Goal: Task Accomplishment & Management: Manage account settings

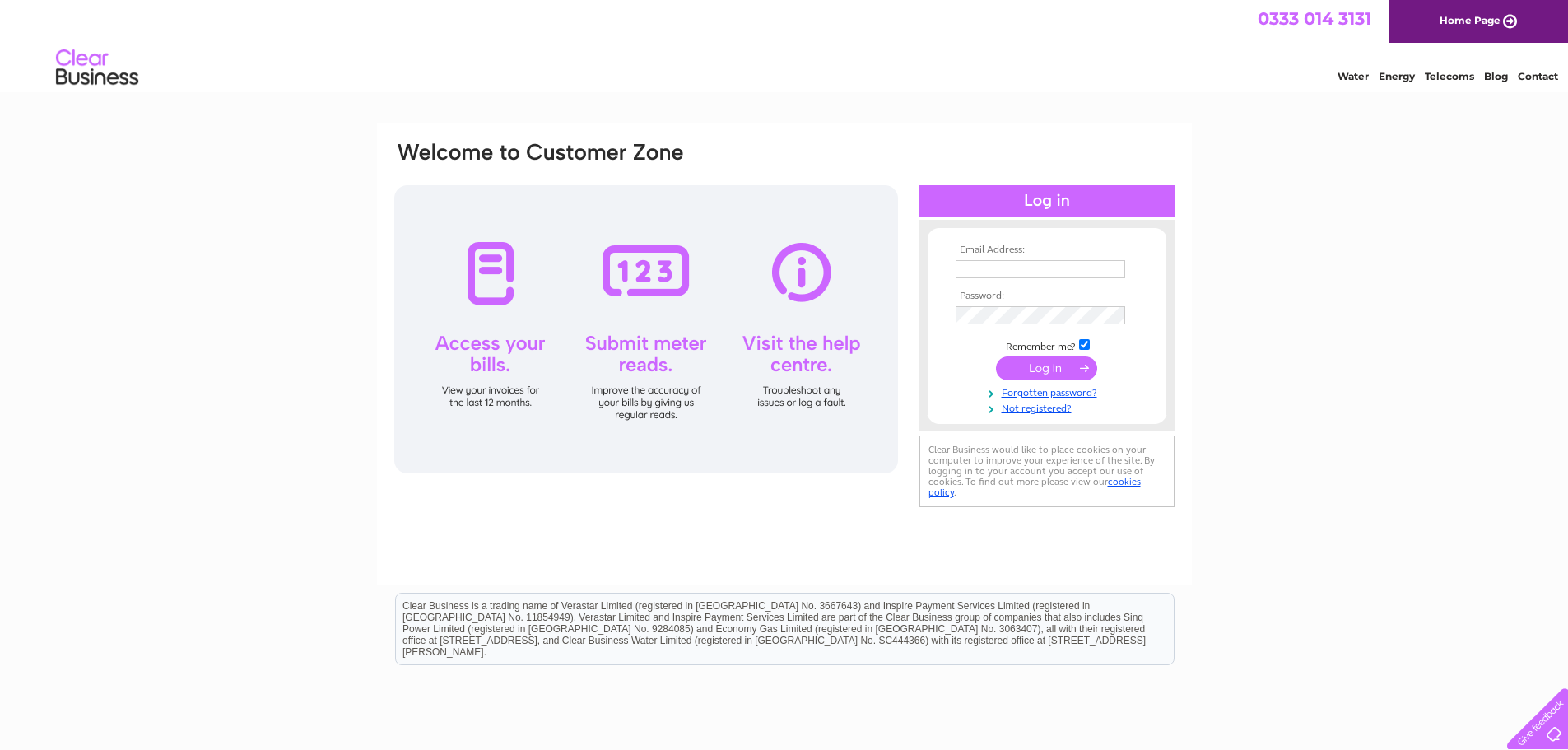
type input "[PERSON_NAME][EMAIL_ADDRESS][DOMAIN_NAME]"
click at [1048, 364] on input "submit" at bounding box center [1047, 367] width 101 height 23
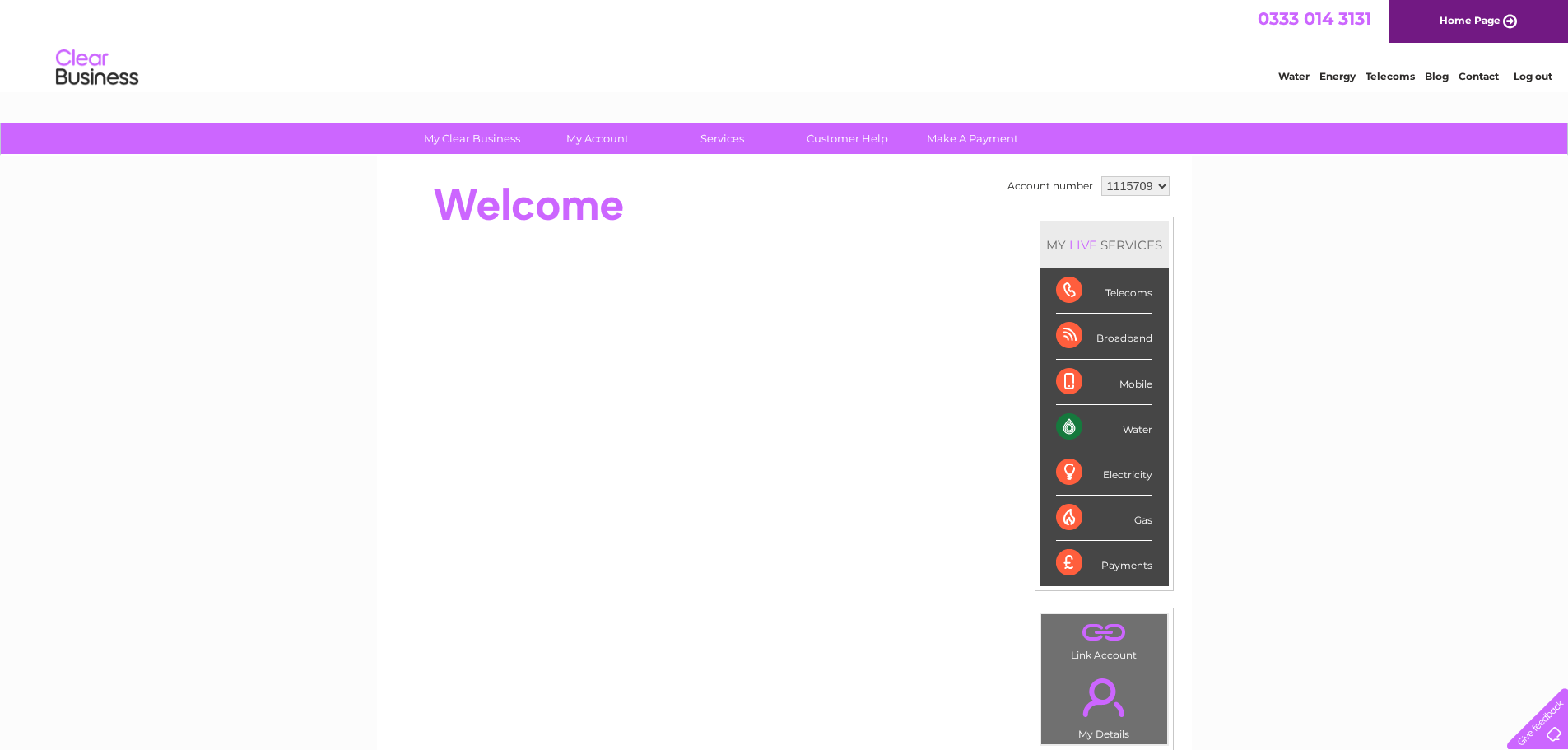
click at [1066, 429] on div "Water" at bounding box center [1104, 427] width 97 height 45
click at [1137, 430] on div "Water" at bounding box center [1104, 427] width 97 height 45
click at [1155, 193] on select "1115709 1115712" at bounding box center [1136, 186] width 68 height 20
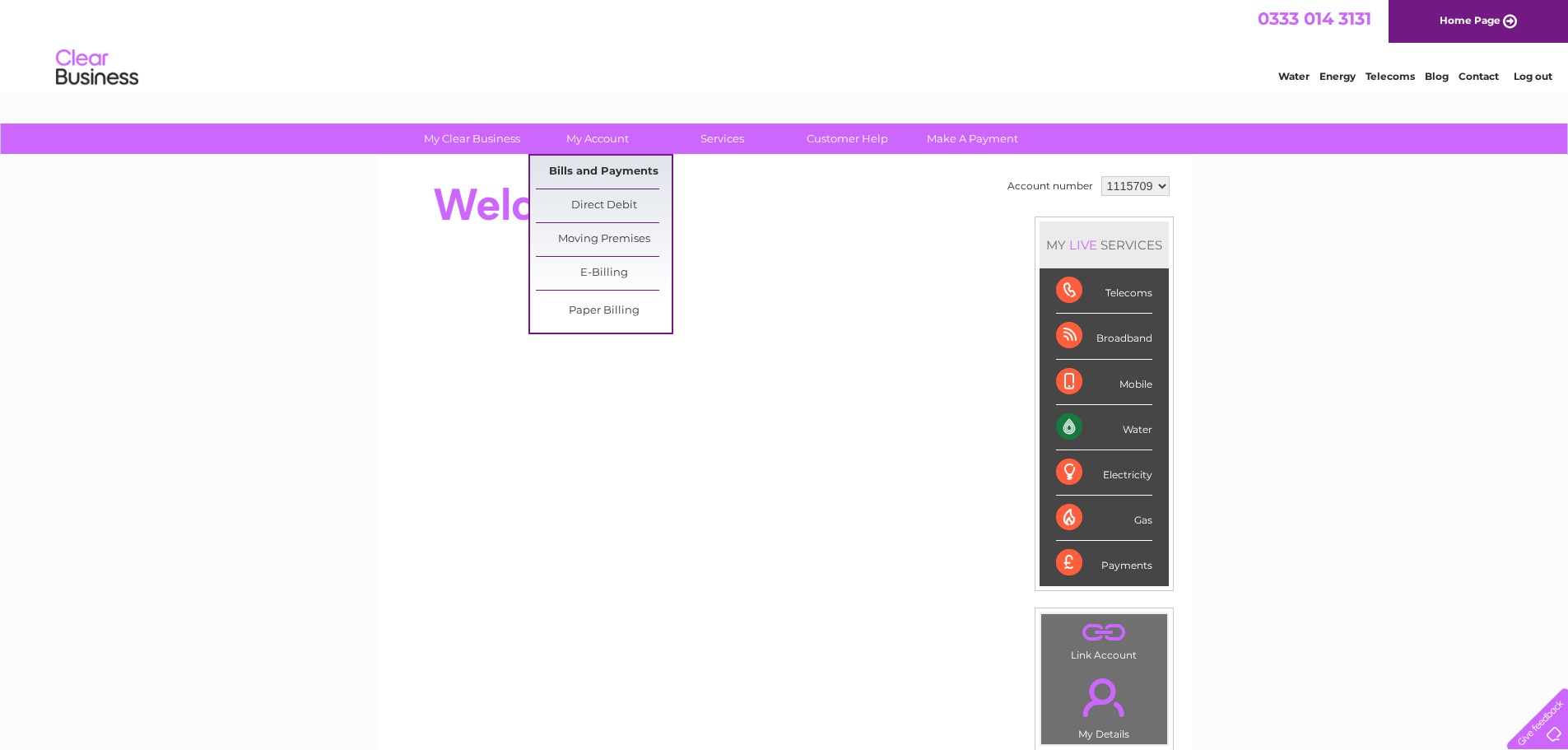
click at [571, 162] on link "Bills and Payments" at bounding box center [603, 172] width 136 height 33
click at [595, 172] on link "Bills and Payments" at bounding box center [603, 172] width 136 height 33
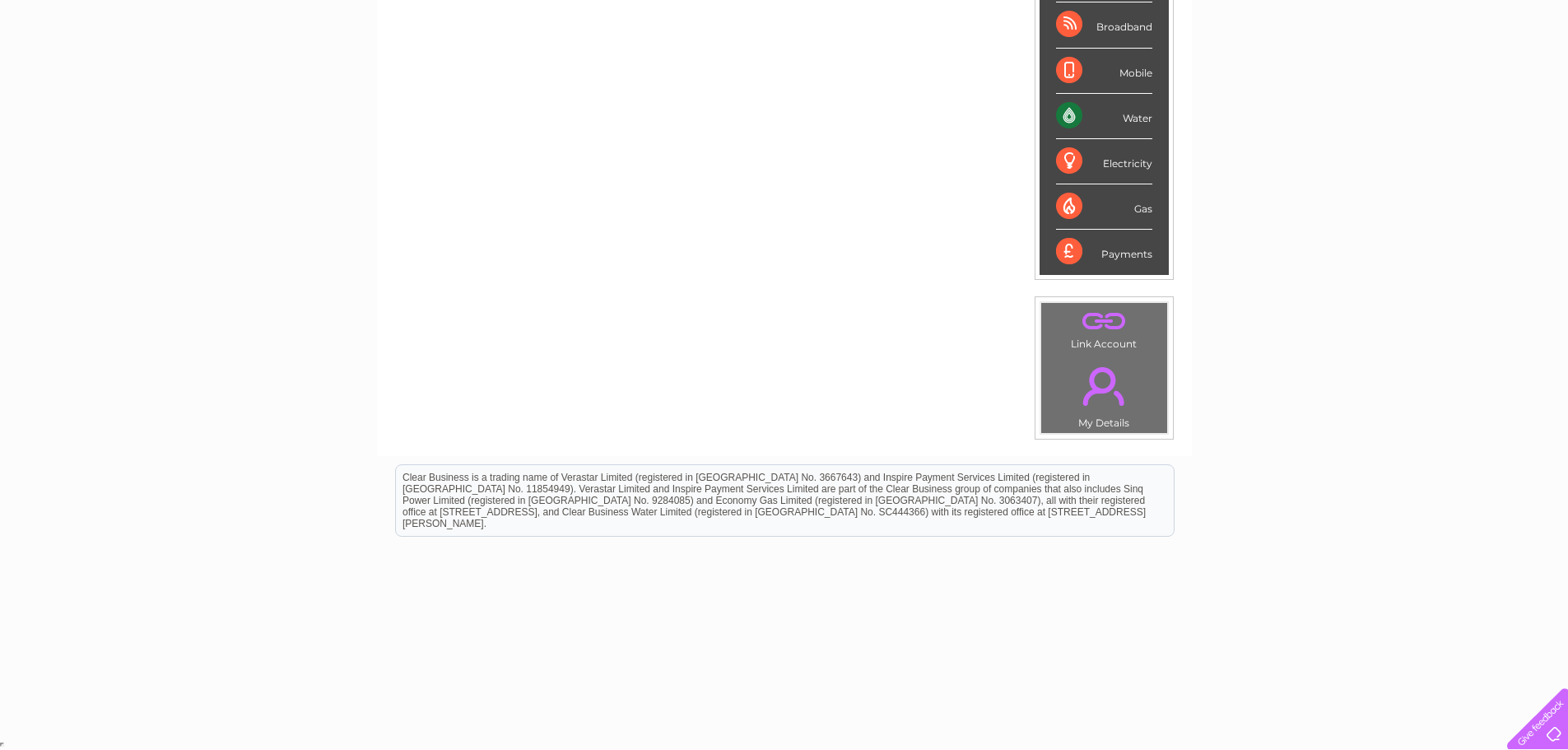
scroll to position [130, 0]
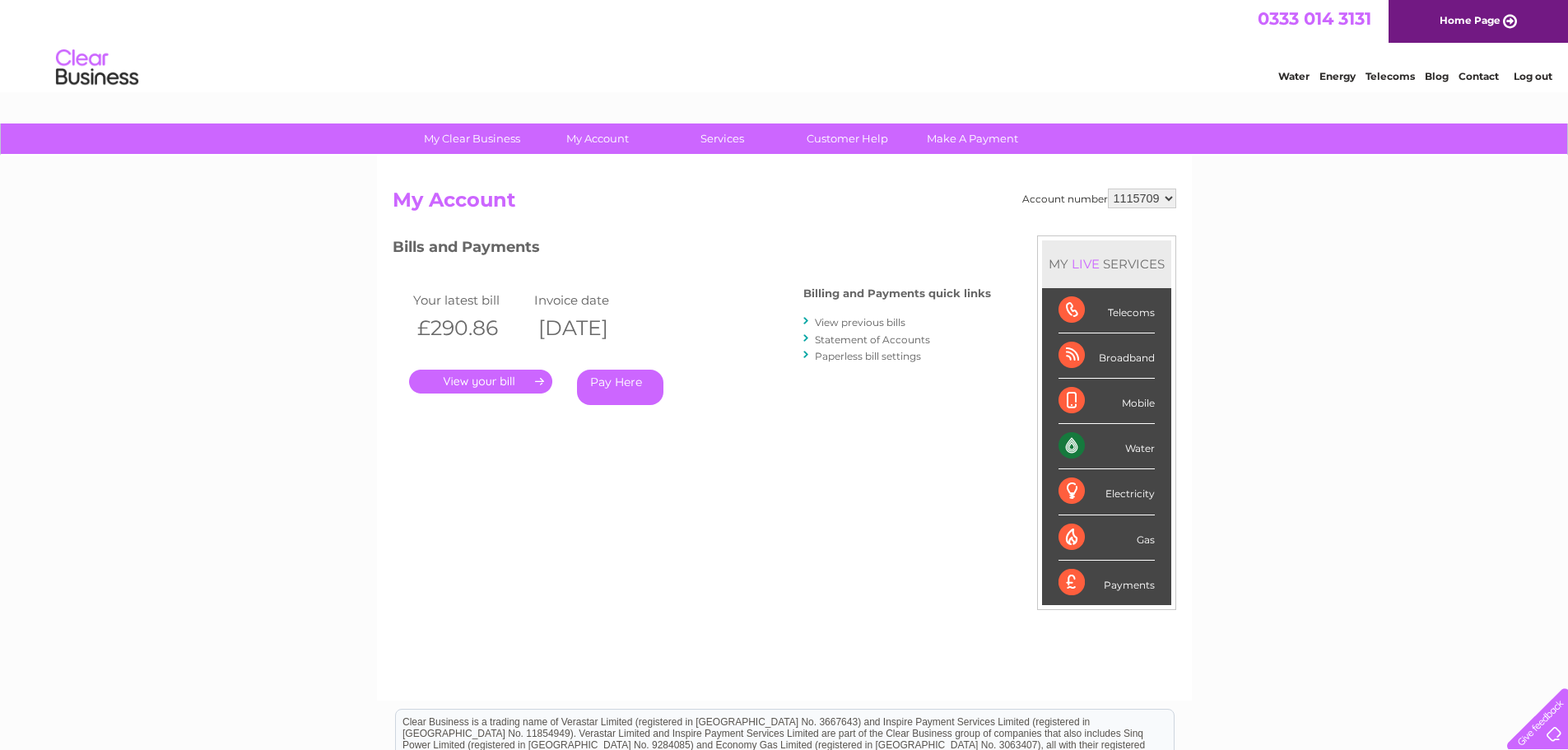
click at [499, 378] on link "." at bounding box center [480, 382] width 143 height 24
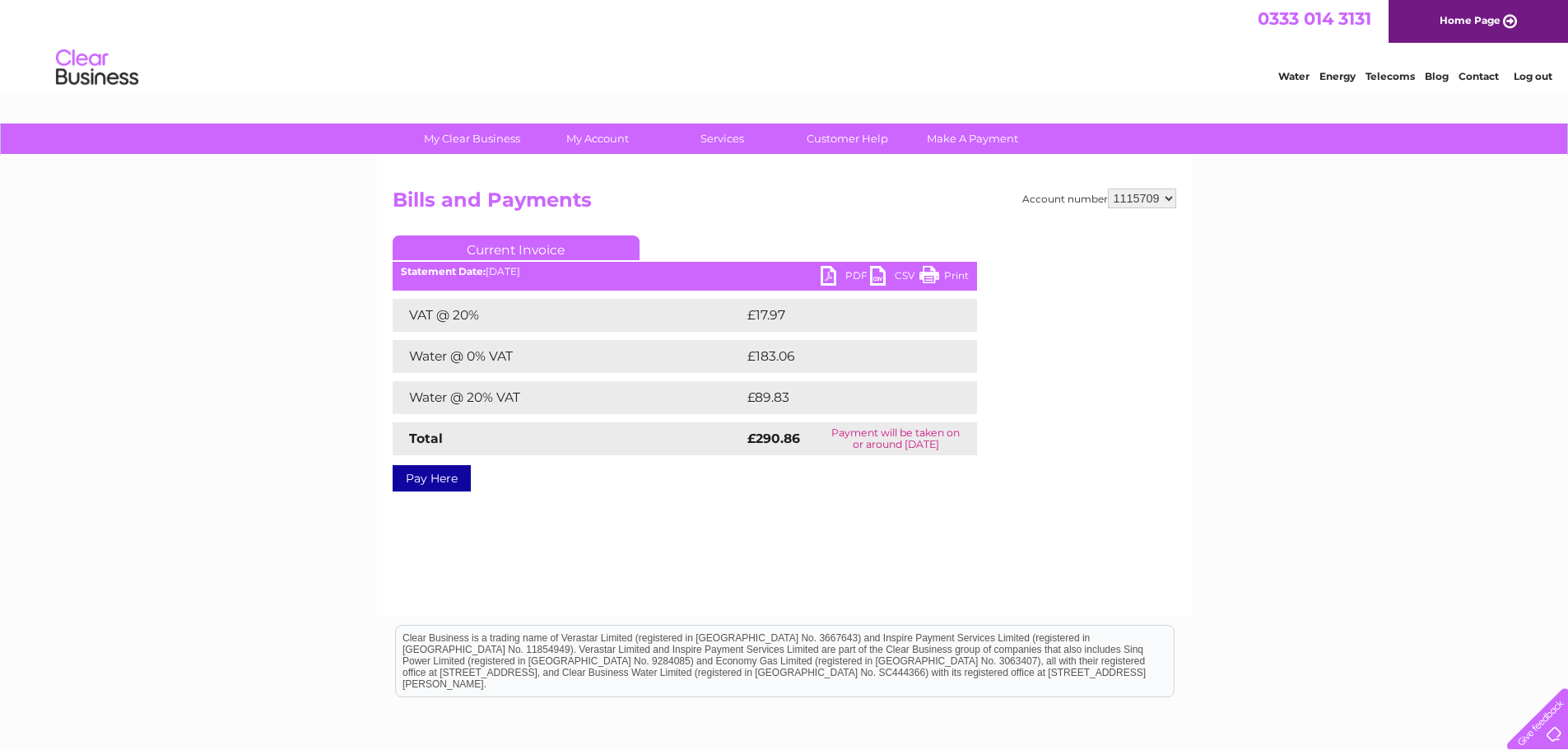
click at [852, 542] on div "Account number 1115709 1115712 Bills and Payments Current Invoice PDF CSV Print" at bounding box center [784, 386] width 815 height 461
click at [839, 273] on link "PDF" at bounding box center [846, 278] width 50 height 24
click at [1159, 201] on select "1115709 1115712" at bounding box center [1142, 198] width 68 height 20
select select "1115712"
click at [1109, 188] on select "1115709 1115712" at bounding box center [1142, 198] width 68 height 20
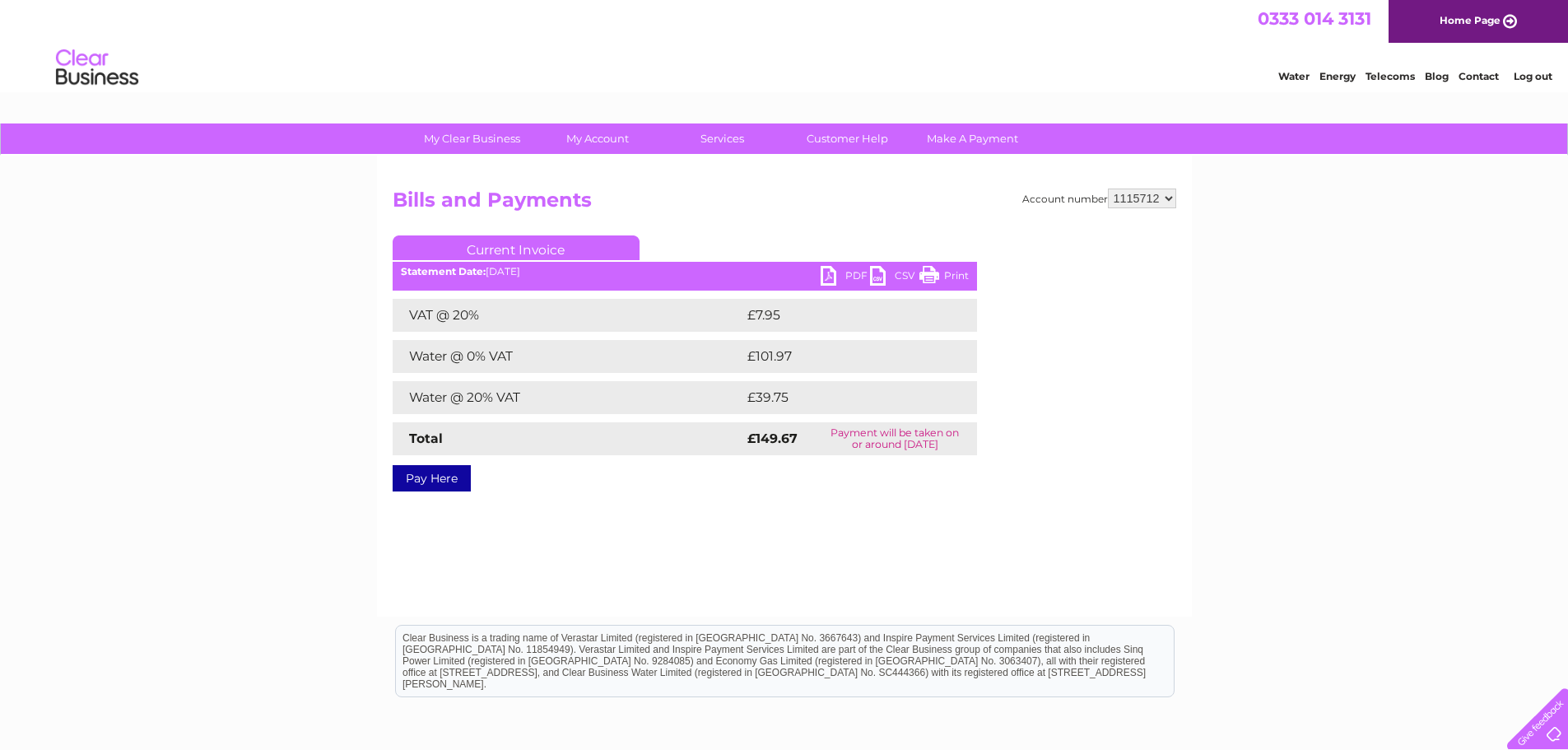
click at [848, 270] on link "PDF" at bounding box center [846, 278] width 50 height 24
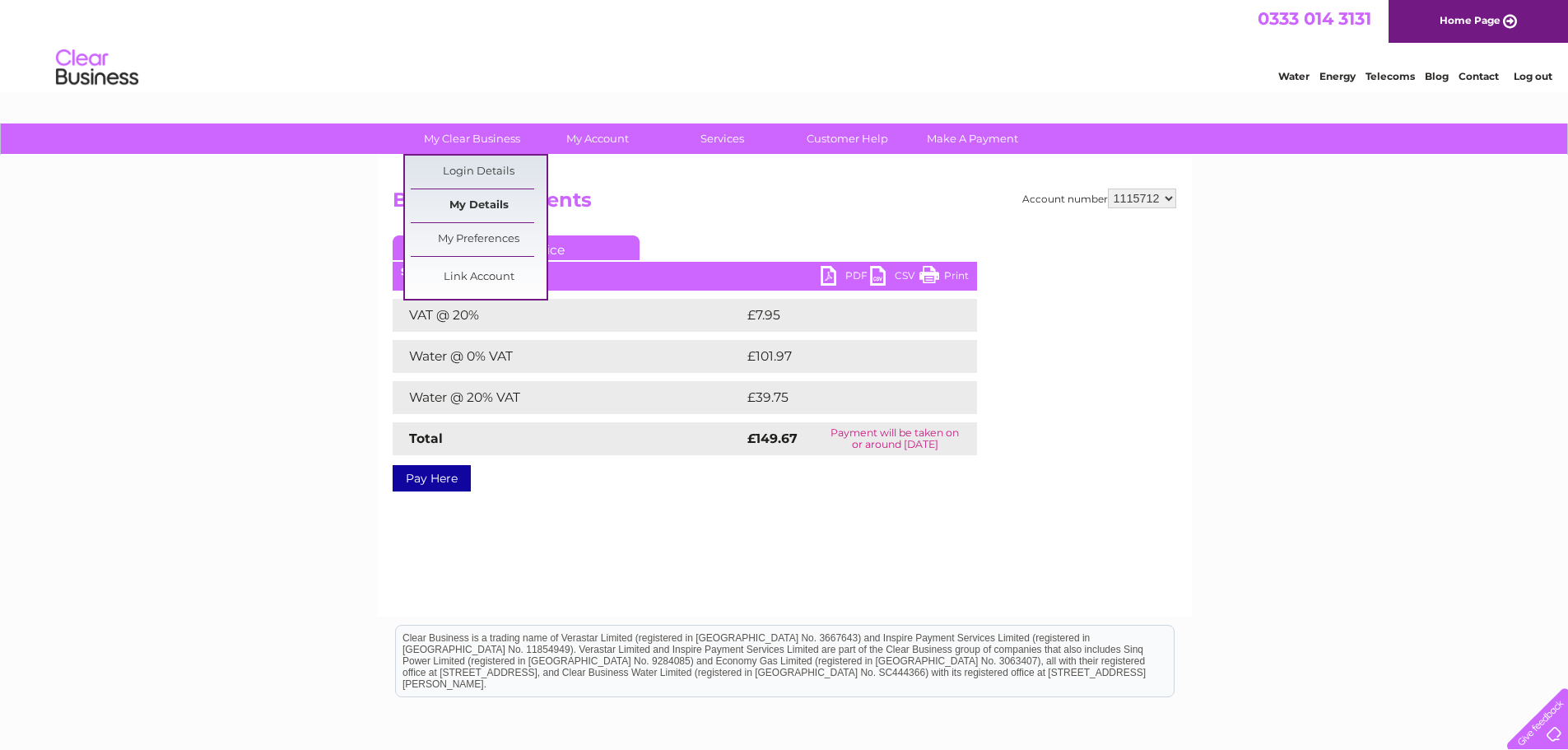
click at [472, 199] on link "My Details" at bounding box center [478, 205] width 136 height 33
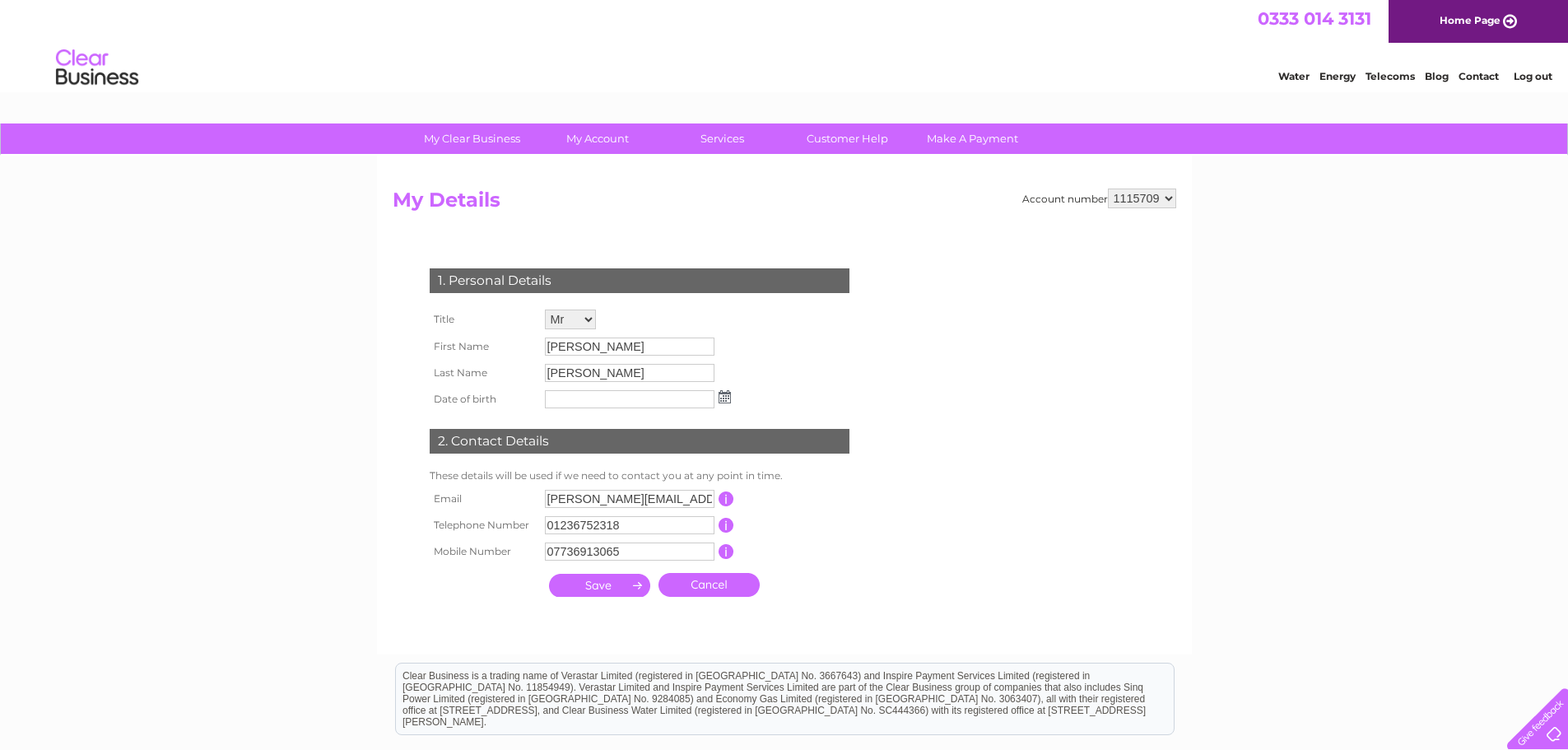
click at [579, 316] on select "Mr Mrs Ms Miss Dr Rev Prof Other Mr" at bounding box center [571, 319] width 51 height 20
click at [663, 315] on td "Mr Mrs Ms Miss Dr Rev Prof Other Mr" at bounding box center [638, 320] width 194 height 30
drag, startPoint x: 611, startPoint y: 353, endPoint x: 431, endPoint y: 365, distance: 180.4
click at [431, 365] on tbody "Title Mr Mrs Ms Miss Dr Rev Prof Other Mr First Name John Last Name Anderson Da…" at bounding box center [580, 359] width 310 height 107
click at [569, 342] on input "[PERSON_NAME]" at bounding box center [631, 347] width 171 height 20
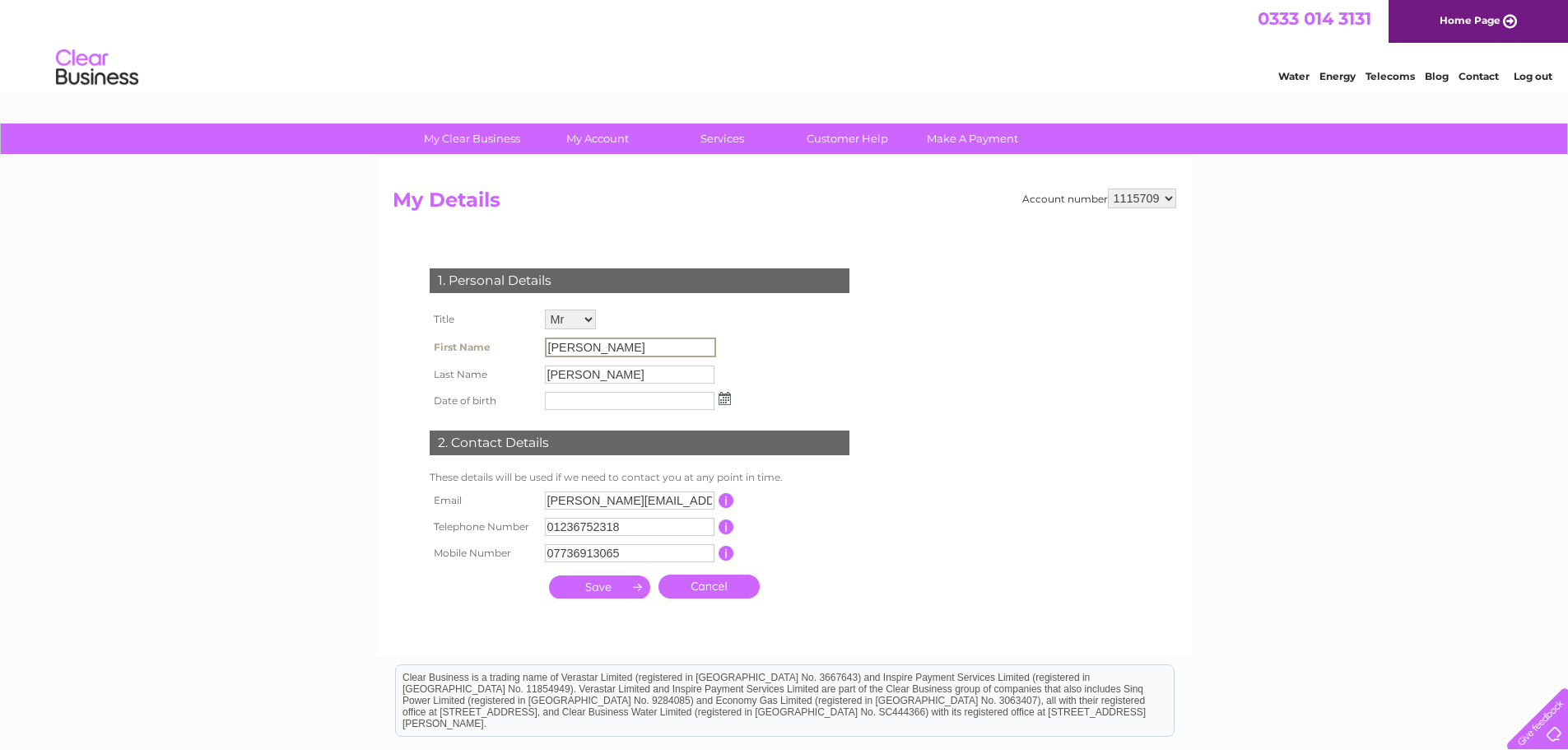
click at [602, 334] on td "John" at bounding box center [638, 347] width 194 height 28
click at [591, 340] on input "John" at bounding box center [630, 346] width 169 height 18
click at [591, 340] on input "John" at bounding box center [631, 347] width 171 height 20
click at [646, 508] on input "john@tpg1870.co.uk" at bounding box center [631, 499] width 171 height 20
click at [616, 335] on td "John" at bounding box center [638, 346] width 194 height 27
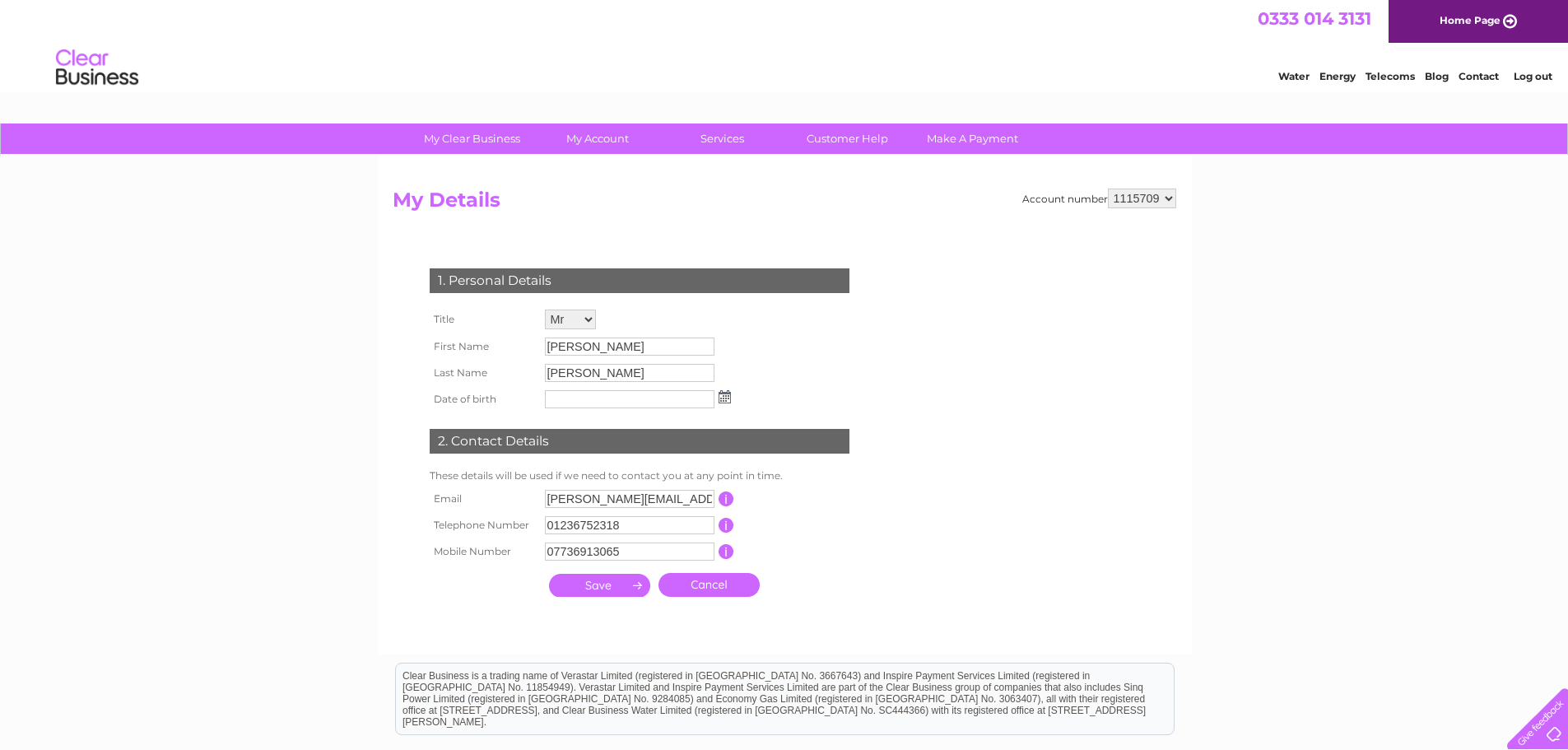
click at [580, 322] on select "Mr Mrs Ms Miss Dr Rev Prof Other Mr" at bounding box center [571, 319] width 51 height 20
click at [545, 310] on select "Mr Mrs Ms Miss Dr Rev Prof Other Mr" at bounding box center [572, 320] width 53 height 21
drag, startPoint x: 634, startPoint y: 348, endPoint x: 523, endPoint y: 348, distance: 111.0
click at [523, 348] on tr "First Name John" at bounding box center [580, 347] width 310 height 28
click at [588, 321] on select "Mr Mrs Ms Miss Dr Rev Prof Other Mr" at bounding box center [571, 319] width 51 height 20
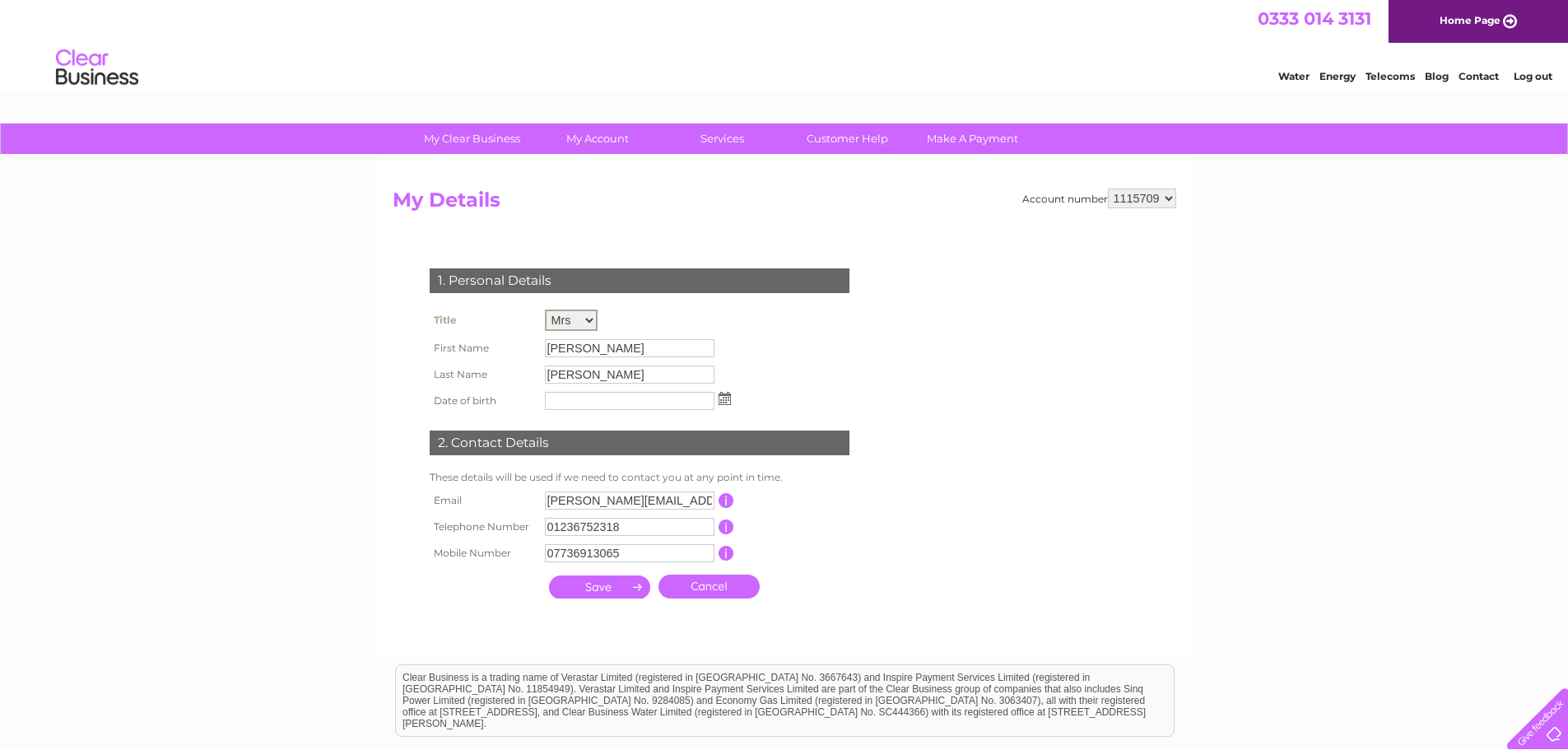
select select "Mr"
click at [545, 310] on select "Mr Mrs Ms Miss Dr Rev Prof Other Mr" at bounding box center [572, 320] width 53 height 21
click at [638, 356] on input "John" at bounding box center [630, 348] width 169 height 18
click at [1476, 78] on link "Contact" at bounding box center [1478, 76] width 40 height 12
click at [1278, 82] on div "My Clear Business Login Details My Details My Preferences Link Account My Accou…" at bounding box center [1293, 76] width 32 height 12
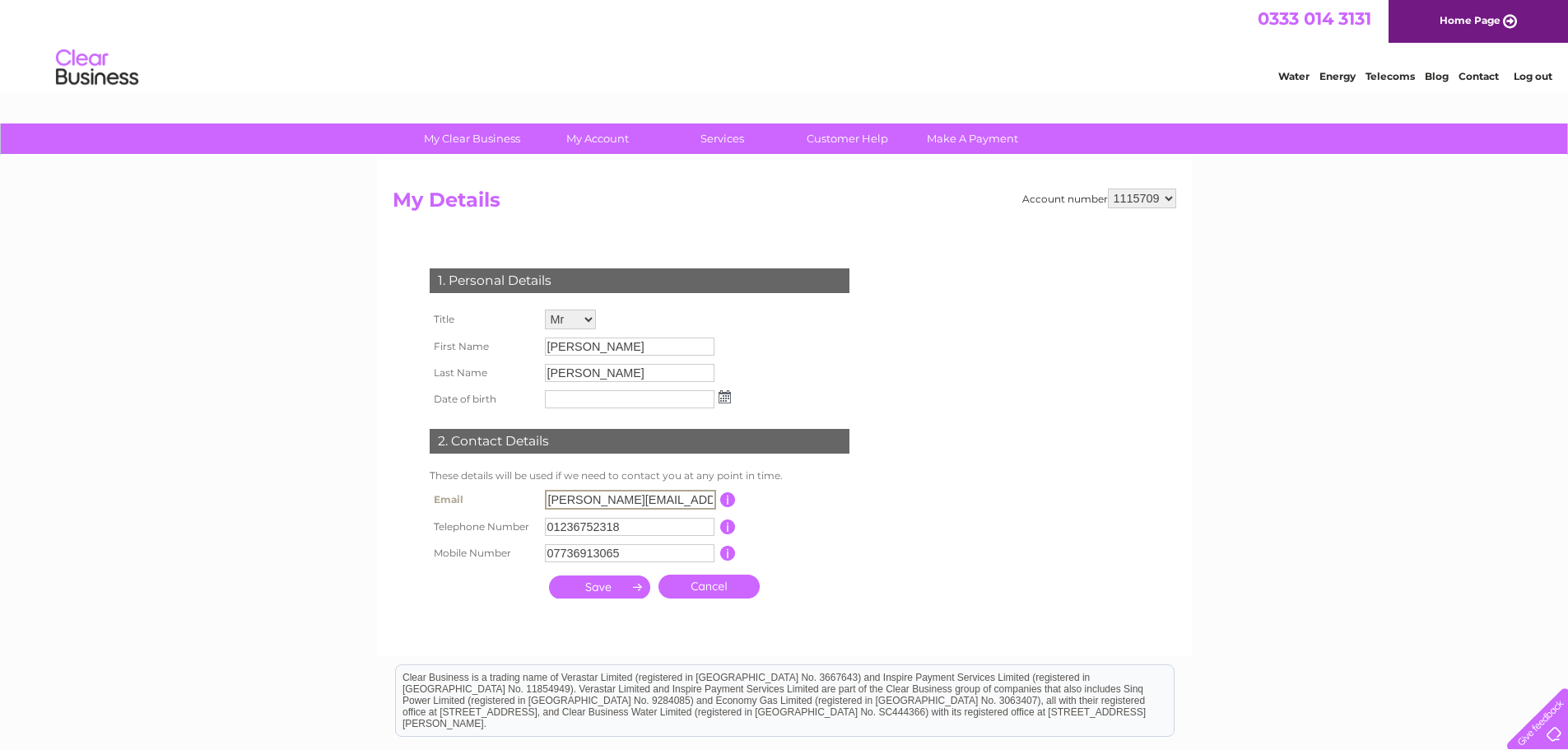
drag, startPoint x: 565, startPoint y: 500, endPoint x: 514, endPoint y: 497, distance: 51.1
click at [514, 497] on tr "Email john@tpg1870.co.uk This should be a valid email address" at bounding box center [646, 499] width 442 height 28
type input "contact@tpg1870.co.uk"
click at [622, 588] on input "submit" at bounding box center [599, 585] width 101 height 23
click at [625, 586] on input "submit" at bounding box center [599, 586] width 101 height 23
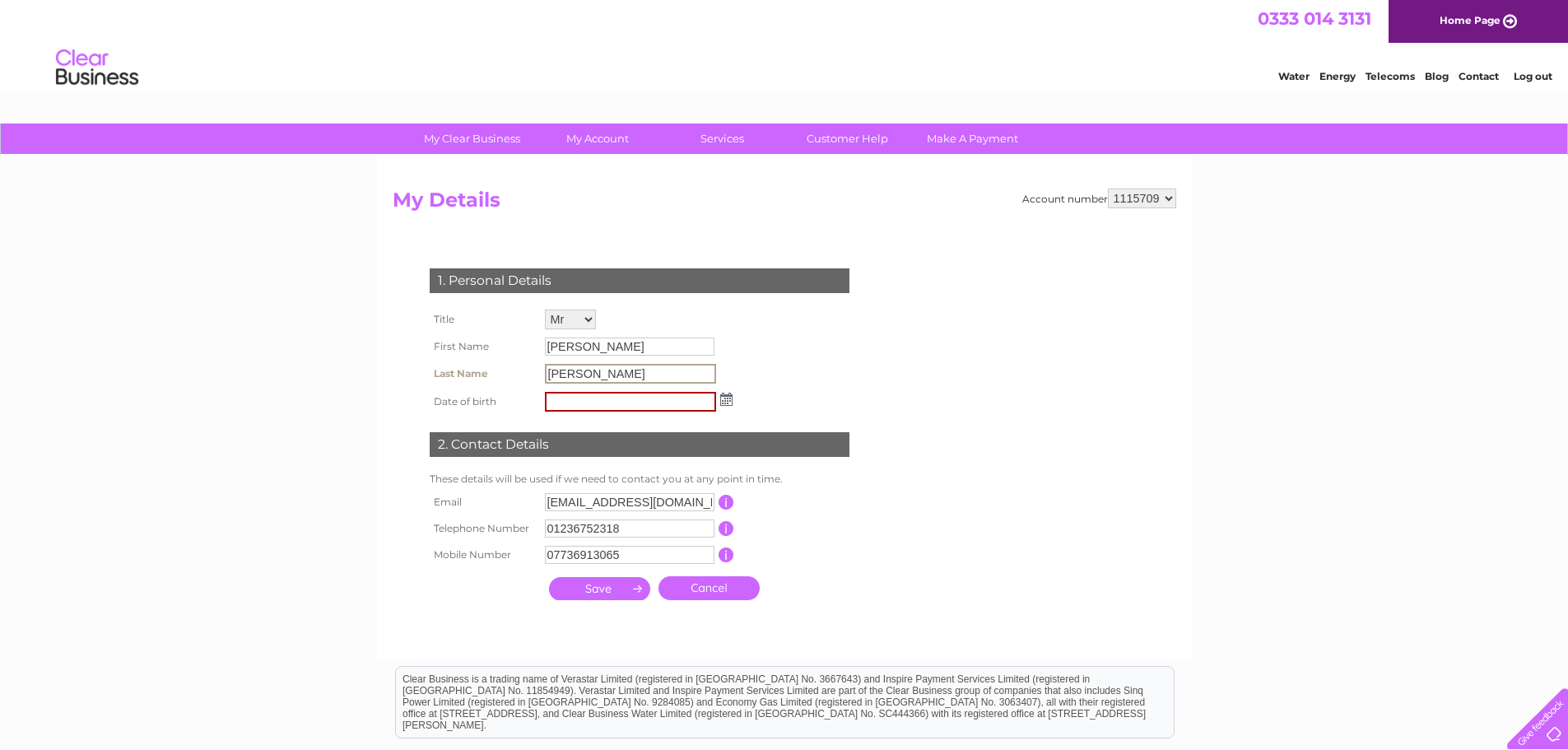
drag, startPoint x: 609, startPoint y: 381, endPoint x: 537, endPoint y: 363, distance: 74.2
click at [537, 363] on tr "Last Name [PERSON_NAME]" at bounding box center [580, 373] width 311 height 28
click at [733, 397] on td at bounding box center [638, 402] width 196 height 28
click at [733, 397] on td at bounding box center [638, 400] width 196 height 28
click at [638, 371] on input "[PERSON_NAME]" at bounding box center [630, 372] width 169 height 18
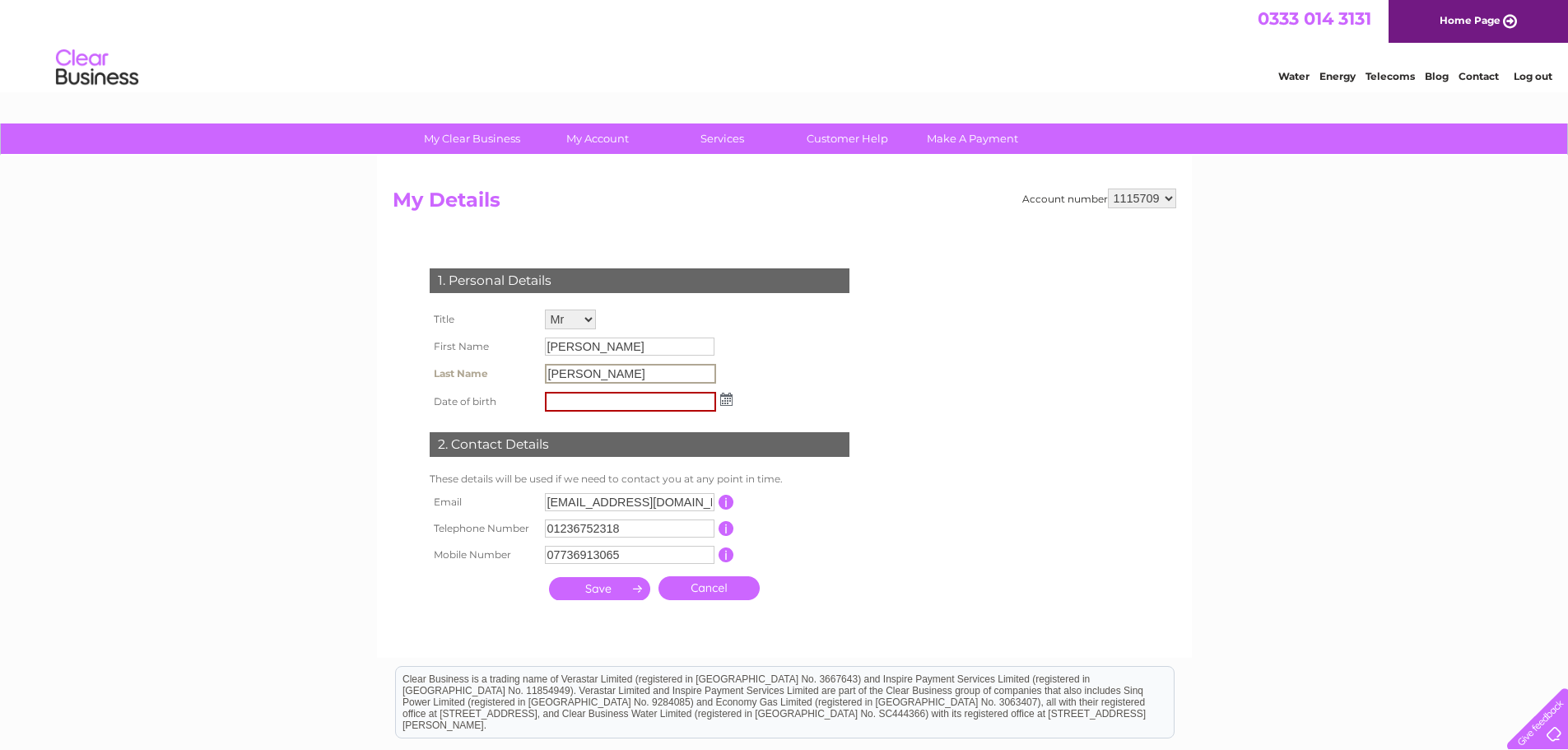
drag, startPoint x: 633, startPoint y: 375, endPoint x: 554, endPoint y: 370, distance: 79.2
click at [554, 370] on input "[PERSON_NAME]" at bounding box center [631, 373] width 171 height 20
click at [720, 401] on img at bounding box center [726, 399] width 12 height 13
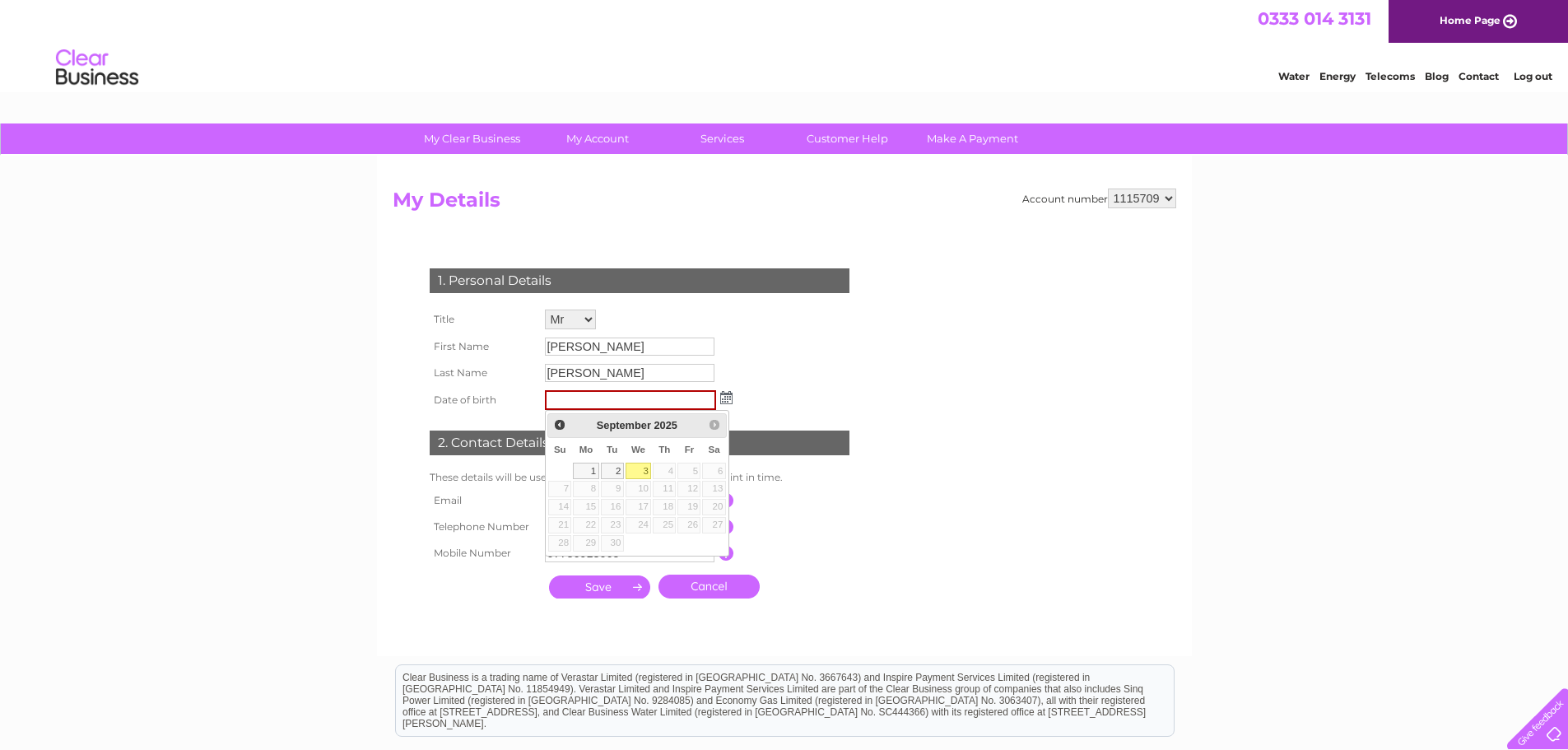
click at [649, 428] on span "September" at bounding box center [623, 425] width 54 height 12
click at [683, 384] on td "[PERSON_NAME]" at bounding box center [638, 372] width 196 height 27
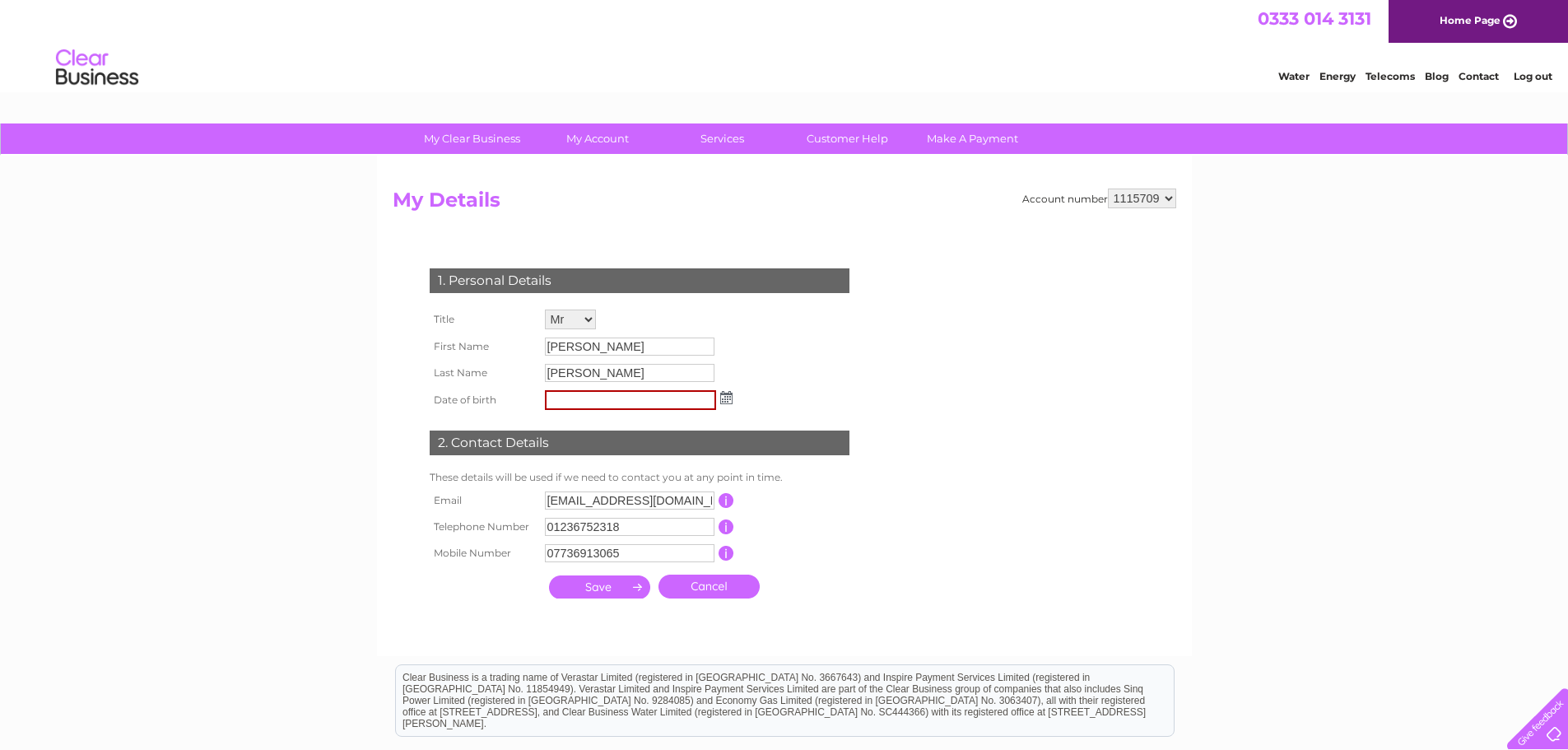
click at [682, 393] on input "text" at bounding box center [631, 400] width 171 height 20
type input "14/09/1986"
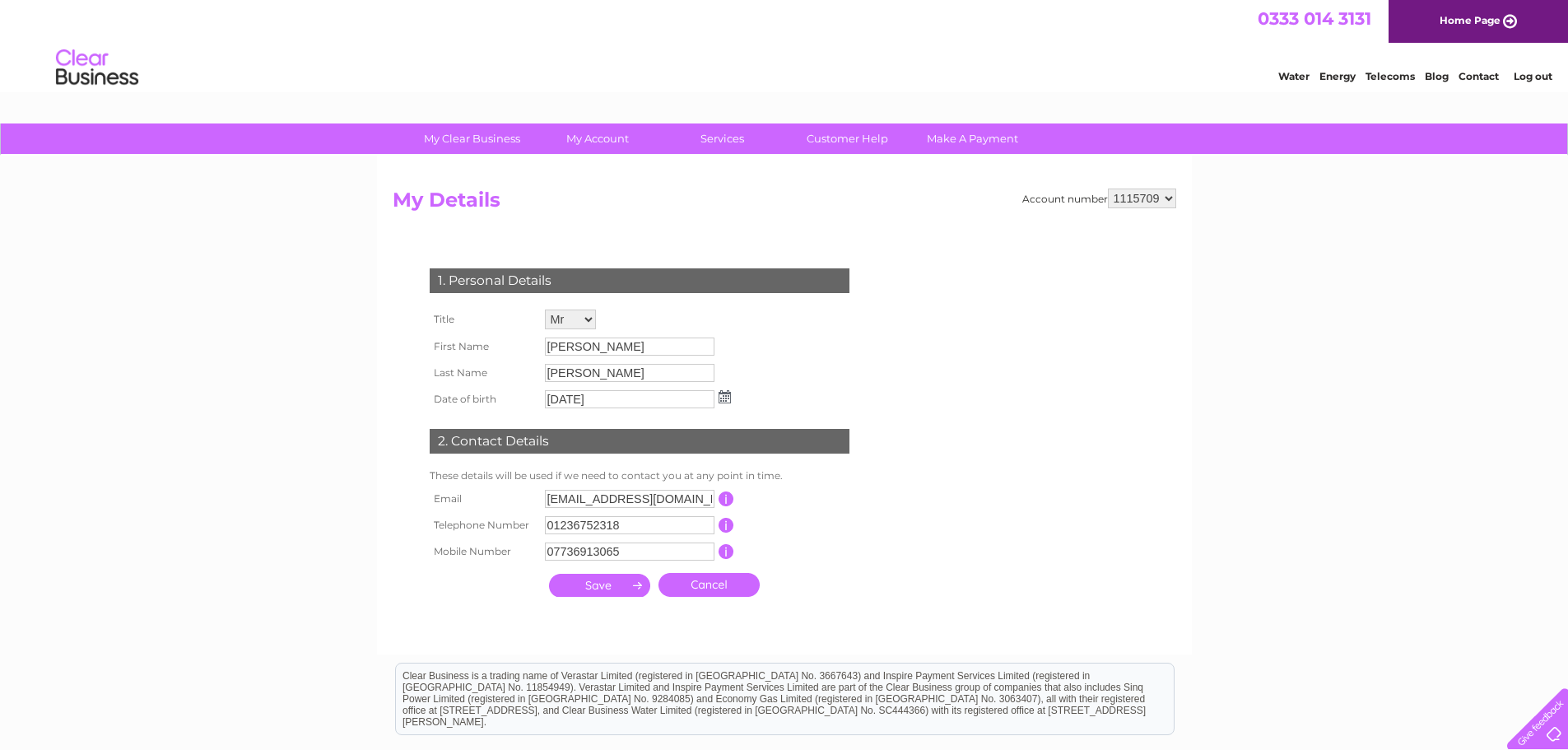
click at [804, 370] on div "1. Personal Details Title Mr Mrs Ms Miss Dr Rev Prof Other Mr First Name John L…" at bounding box center [643, 428] width 501 height 354
click at [614, 370] on input "[PERSON_NAME]" at bounding box center [631, 373] width 171 height 20
click at [906, 311] on form "Account number 1115709 1115712 My Details 1. Personal Details Title Mr Mrs Ms M…" at bounding box center [784, 414] width 783 height 451
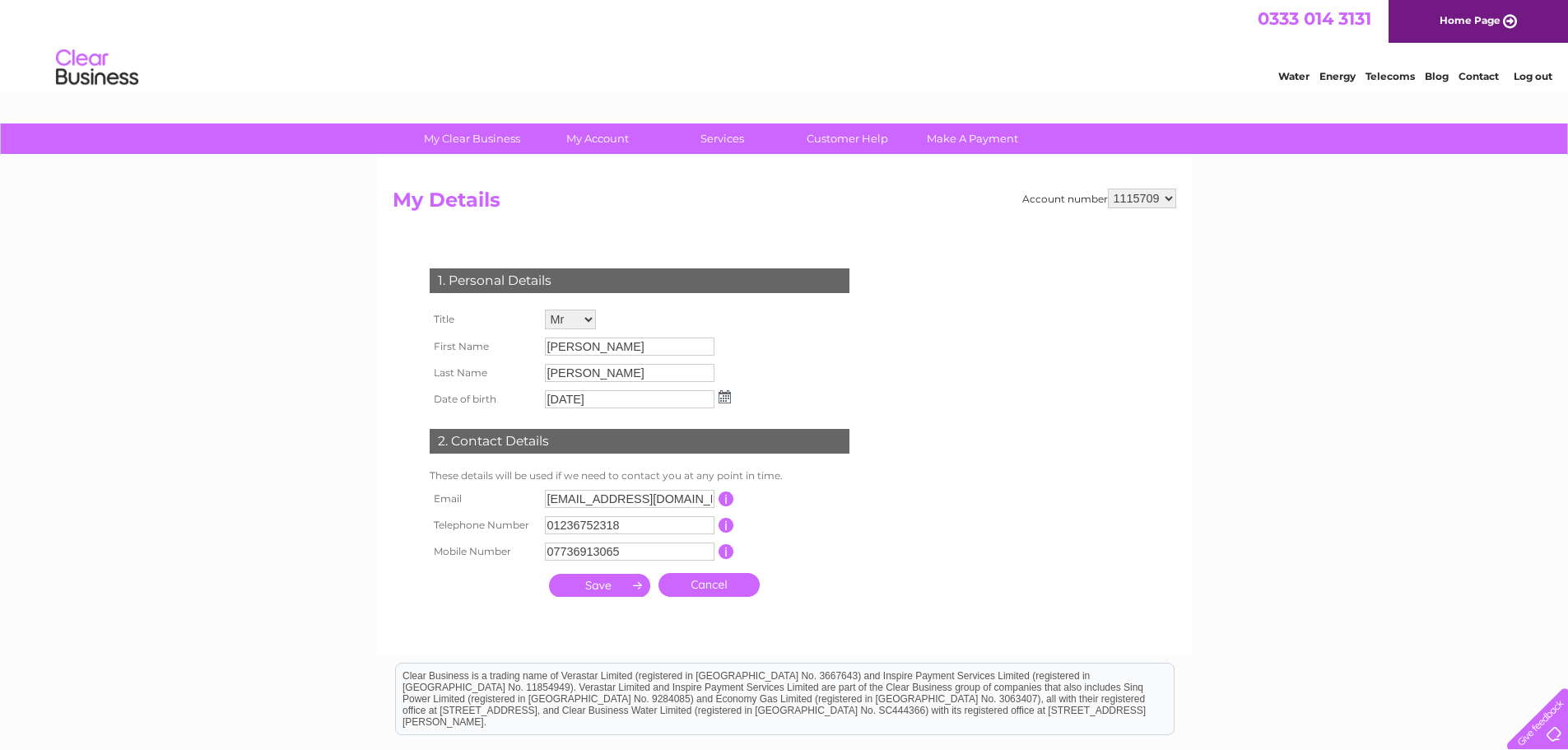
click at [1139, 211] on h2 "My Details" at bounding box center [784, 204] width 783 height 32
click at [1159, 198] on select "1115709 1115712" at bounding box center [1142, 198] width 68 height 20
select select "1115712"
click at [1109, 188] on select "1115709 1115712" at bounding box center [1142, 198] width 68 height 20
drag, startPoint x: 545, startPoint y: 497, endPoint x: 502, endPoint y: 497, distance: 43.0
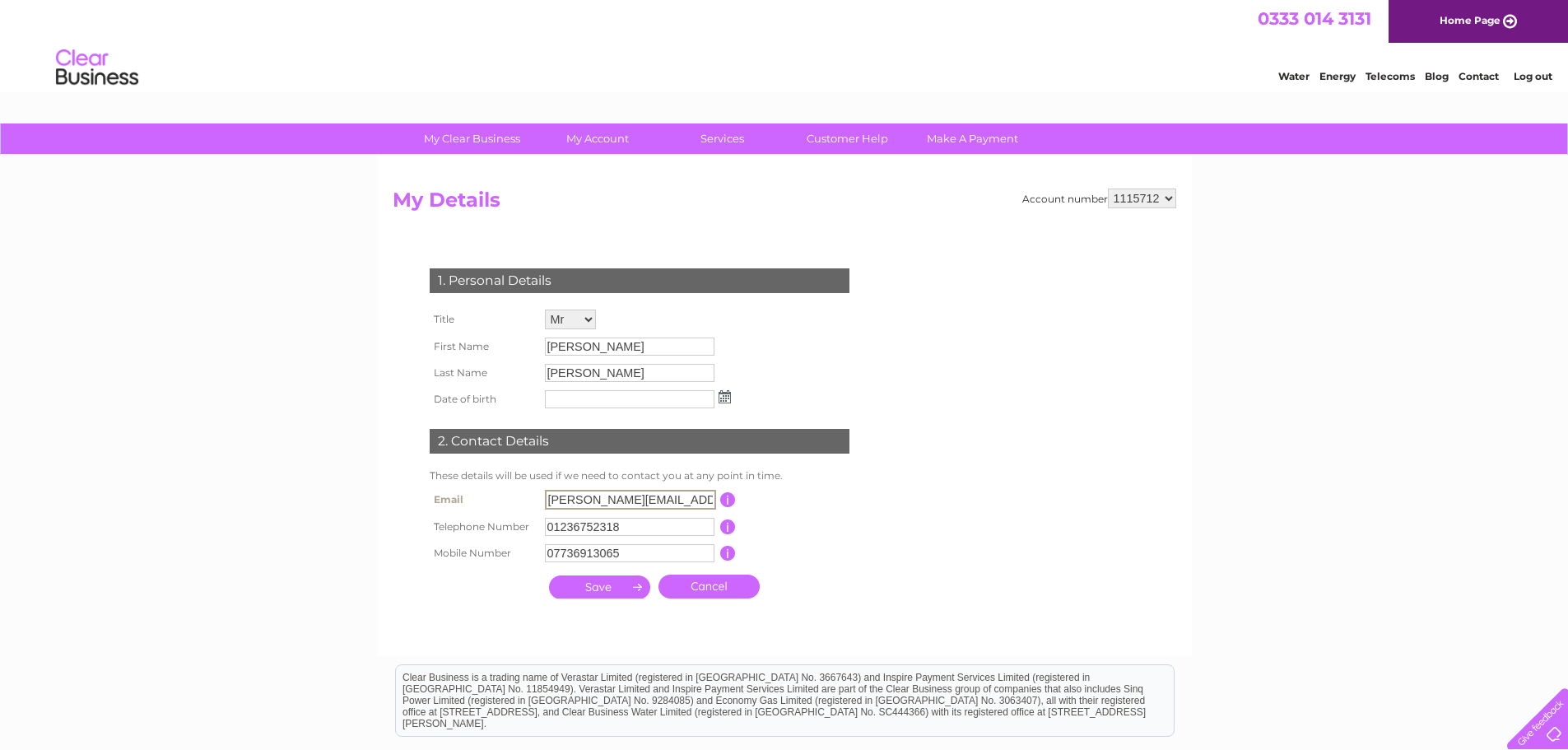
click at [502, 497] on tr "Email [PERSON_NAME][EMAIL_ADDRESS][DOMAIN_NAME] This should be a valid email ad…" at bounding box center [646, 499] width 442 height 28
type input "[EMAIL_ADDRESS][DOMAIN_NAME]"
click at [613, 594] on input "submit" at bounding box center [599, 585] width 101 height 23
click at [615, 592] on input "submit" at bounding box center [599, 586] width 101 height 23
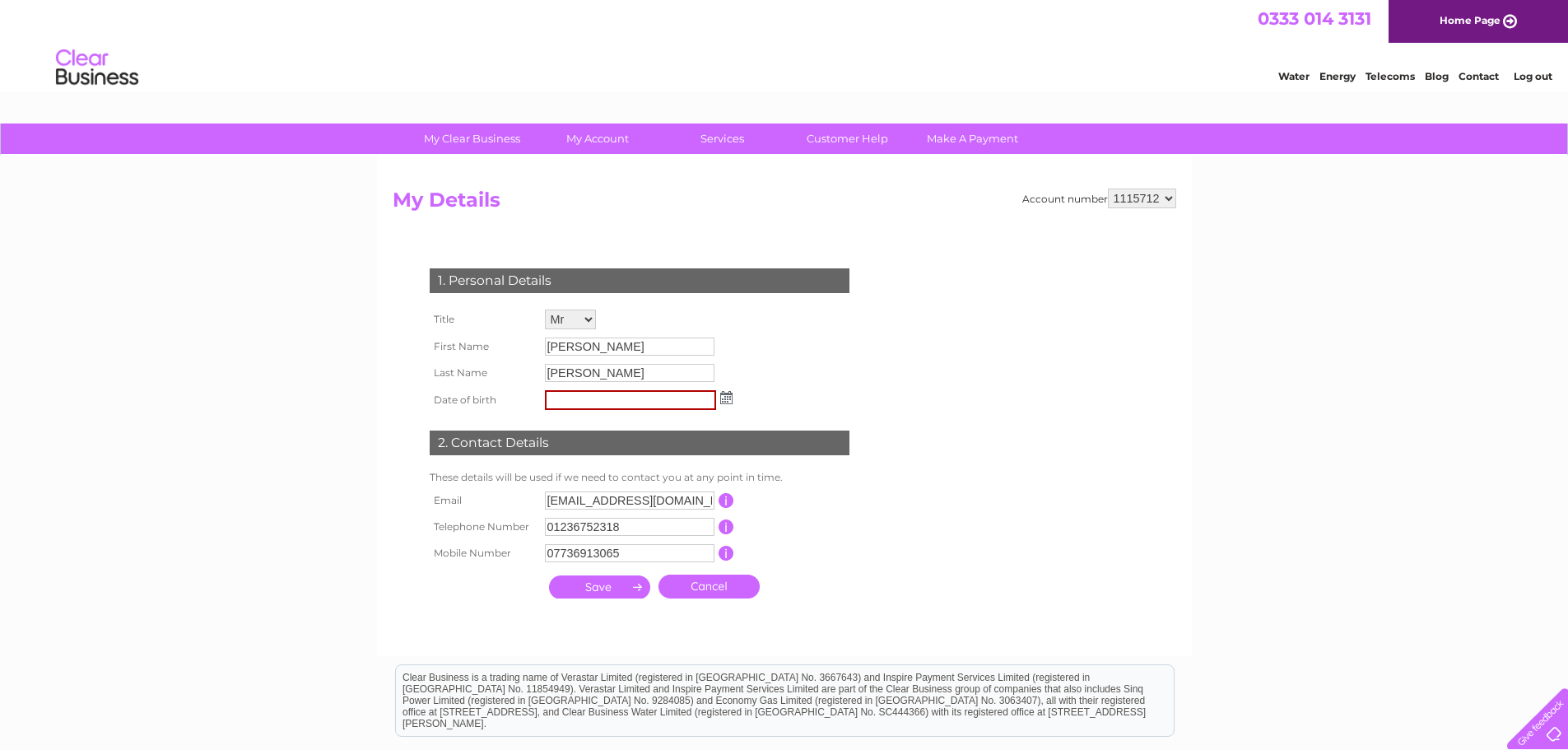
click at [615, 592] on input "submit" at bounding box center [599, 586] width 101 height 23
click at [608, 377] on input "Anderson" at bounding box center [630, 372] width 169 height 18
drag, startPoint x: 609, startPoint y: 376, endPoint x: 490, endPoint y: 376, distance: 119.0
click at [490, 376] on tr "Last Name Anderson" at bounding box center [580, 373] width 311 height 28
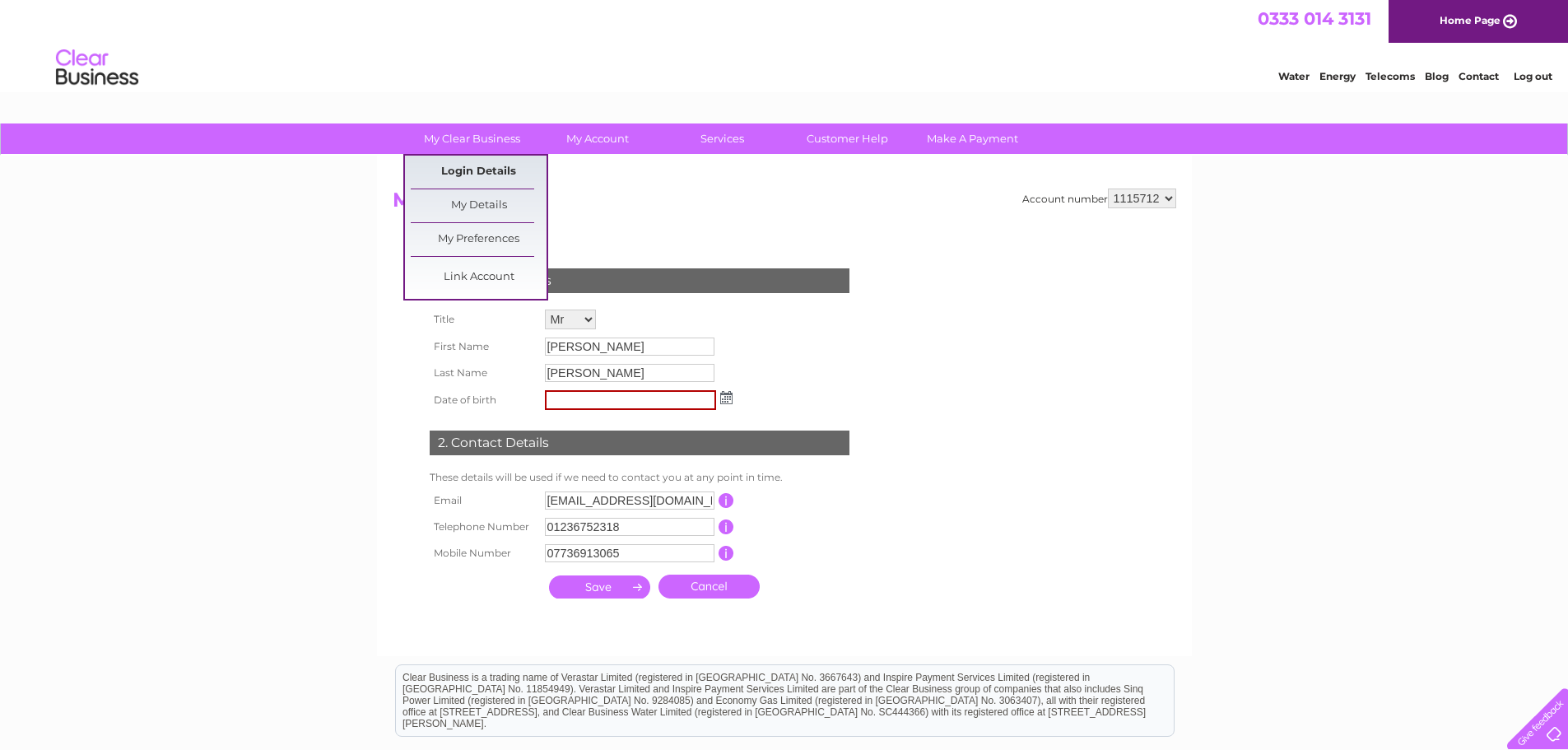
click at [503, 163] on link "Login Details" at bounding box center [478, 172] width 136 height 33
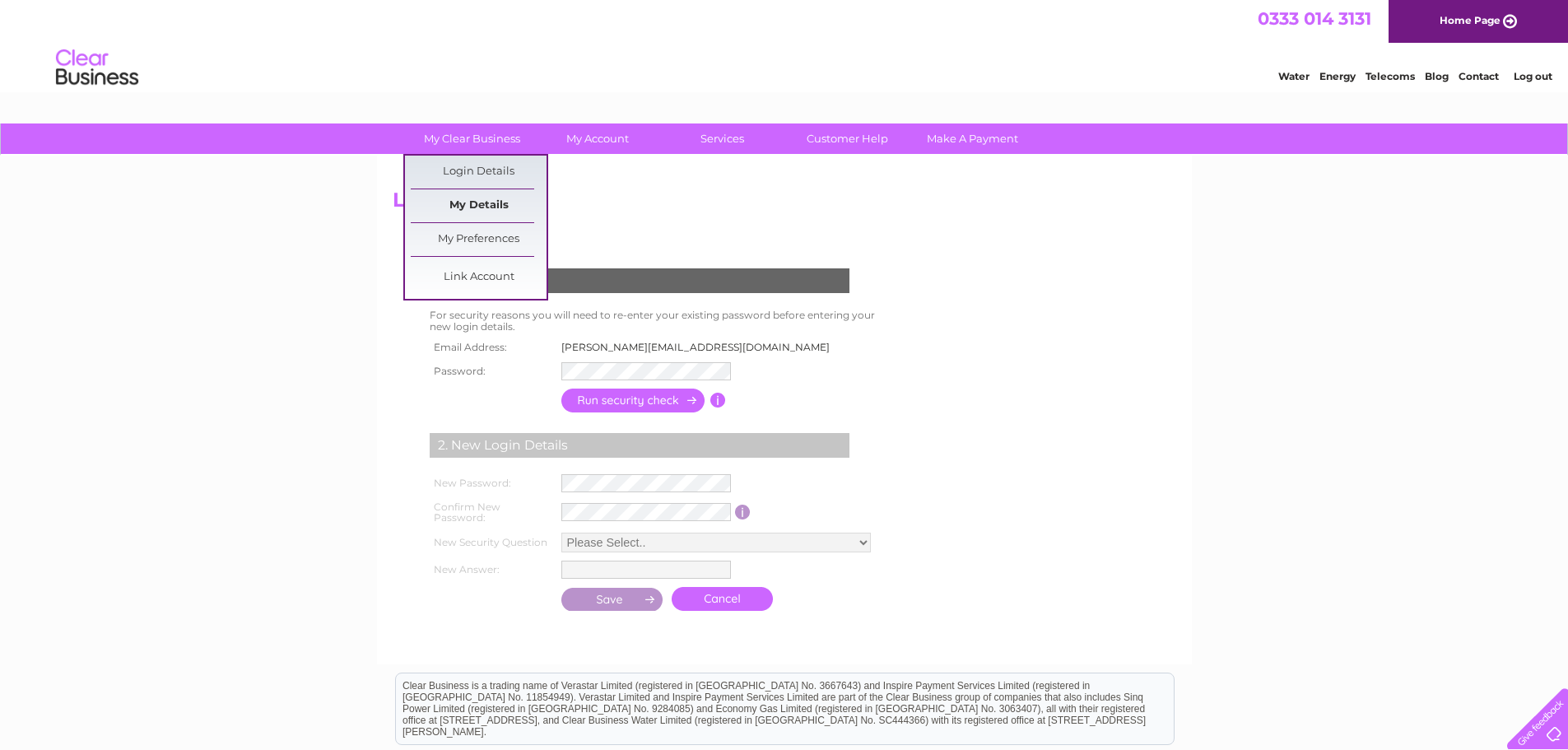
click at [499, 199] on link "My Details" at bounding box center [478, 205] width 136 height 33
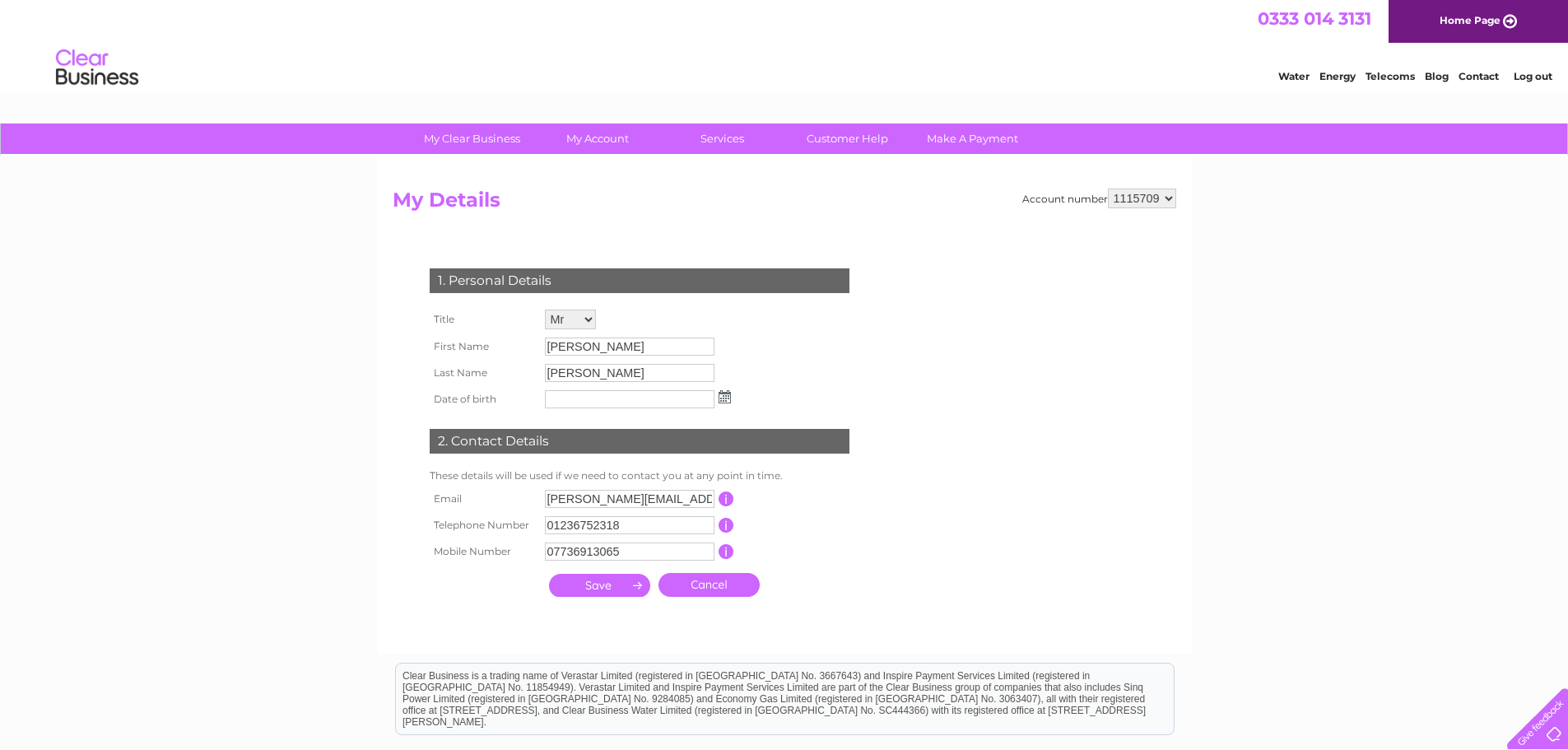
click at [1472, 76] on link "Contact" at bounding box center [1478, 76] width 40 height 12
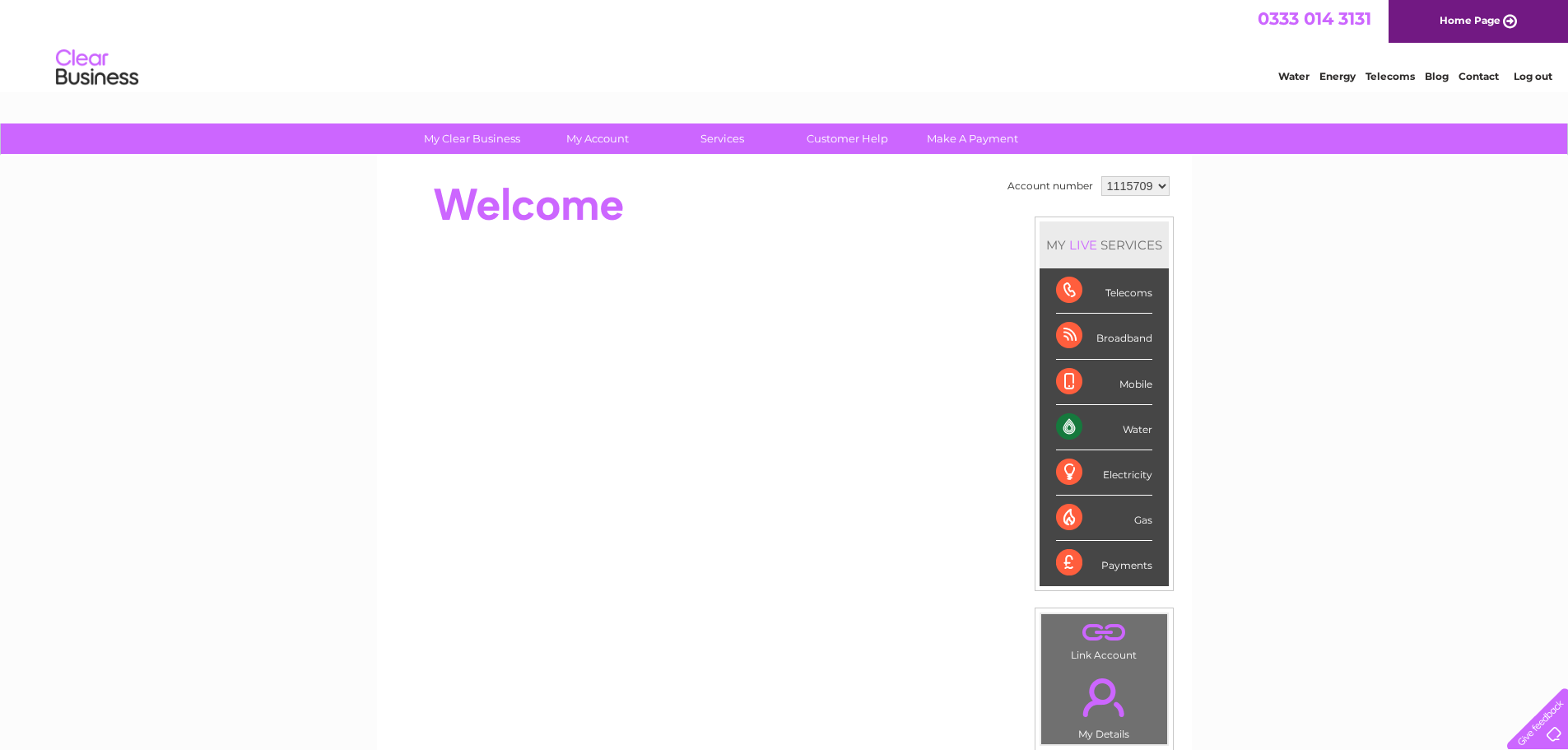
click at [1141, 188] on select "1115709 1115712" at bounding box center [1136, 186] width 68 height 20
select select "1115712"
click at [1102, 176] on select "1115709 1115712" at bounding box center [1136, 186] width 68 height 20
click at [852, 144] on link "Customer Help" at bounding box center [847, 139] width 136 height 31
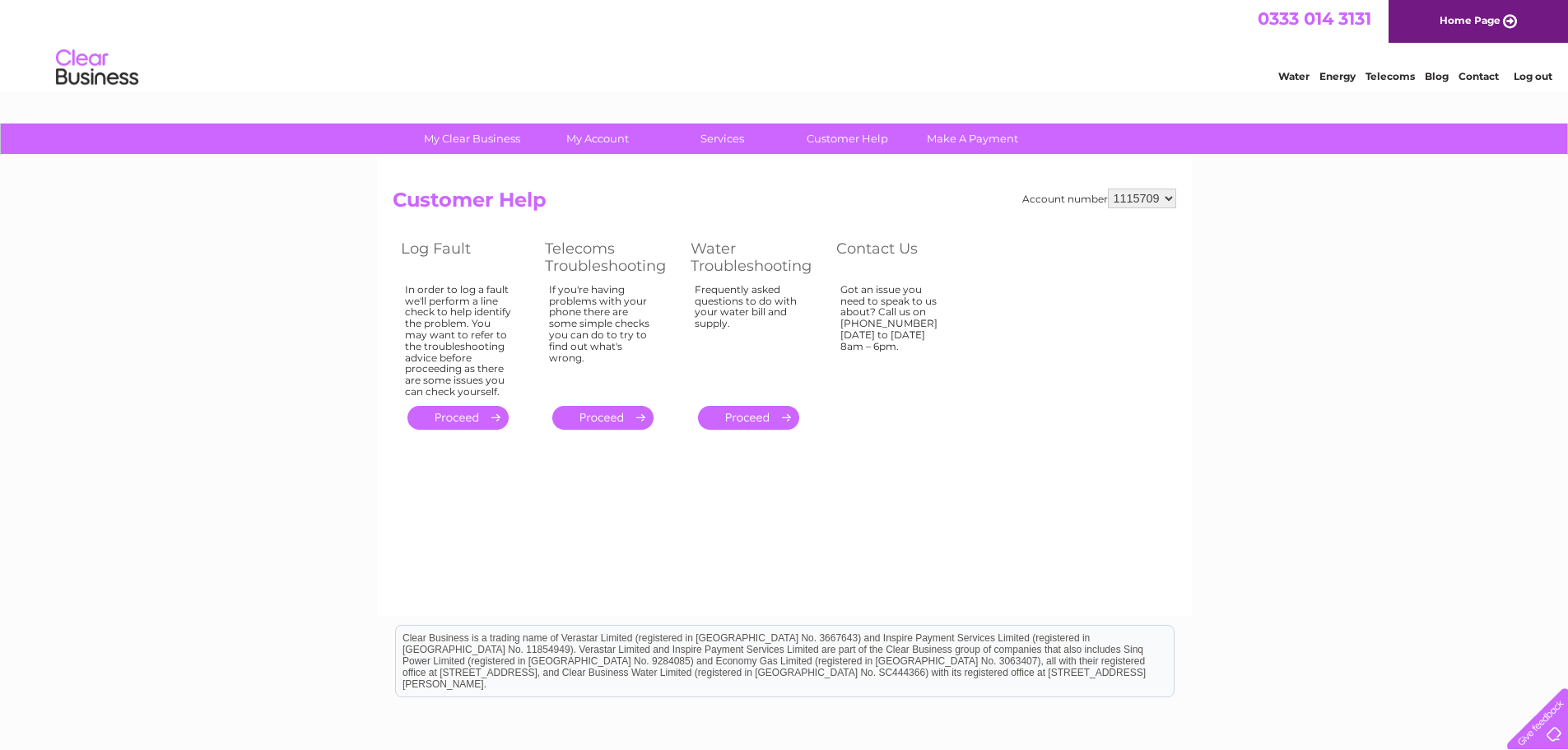
click at [859, 301] on div "Got an issue you need to speak to us about? Call us on 0333 014 3131 Monday to …" at bounding box center [894, 337] width 107 height 107
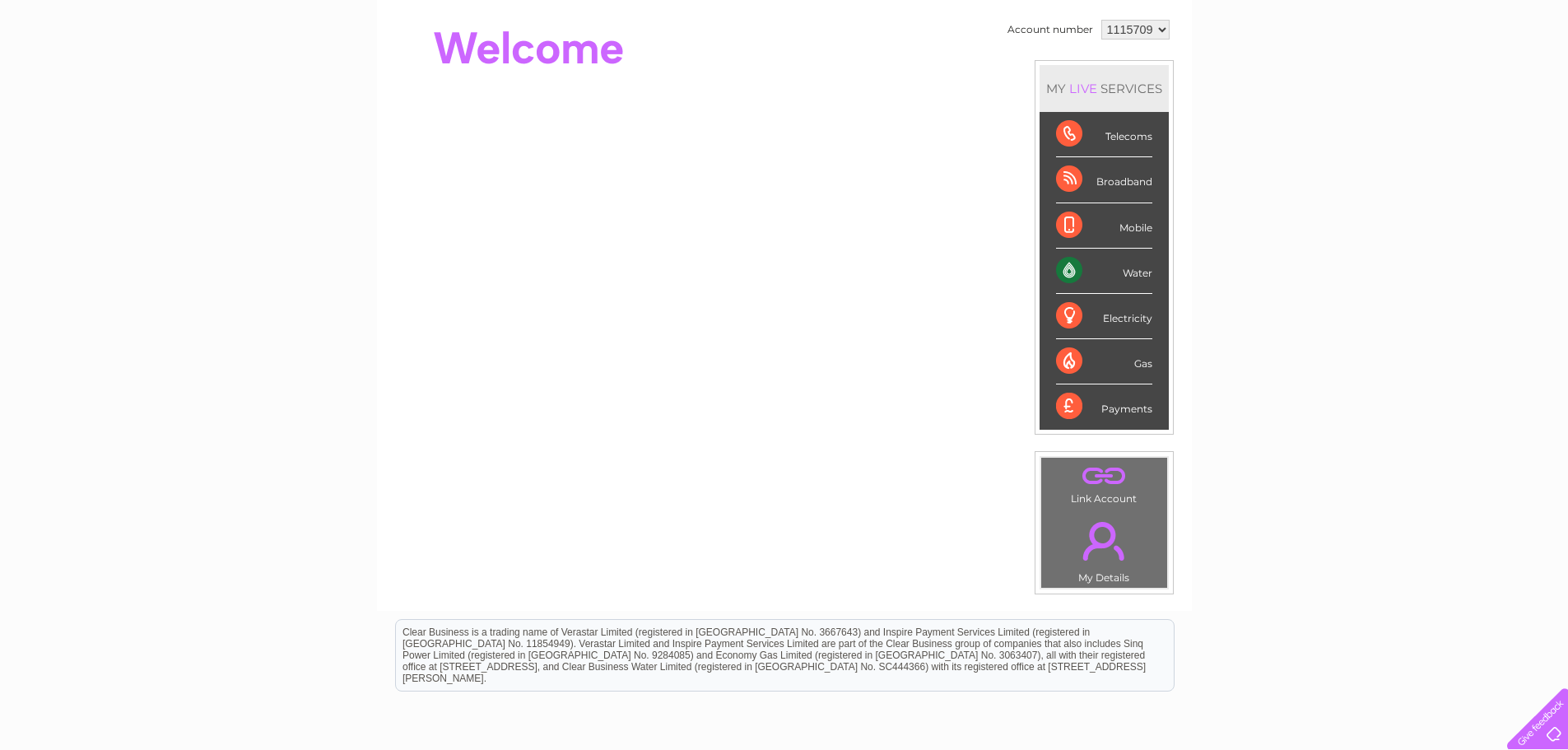
scroll to position [164, 0]
